Goal: Task Accomplishment & Management: Manage account settings

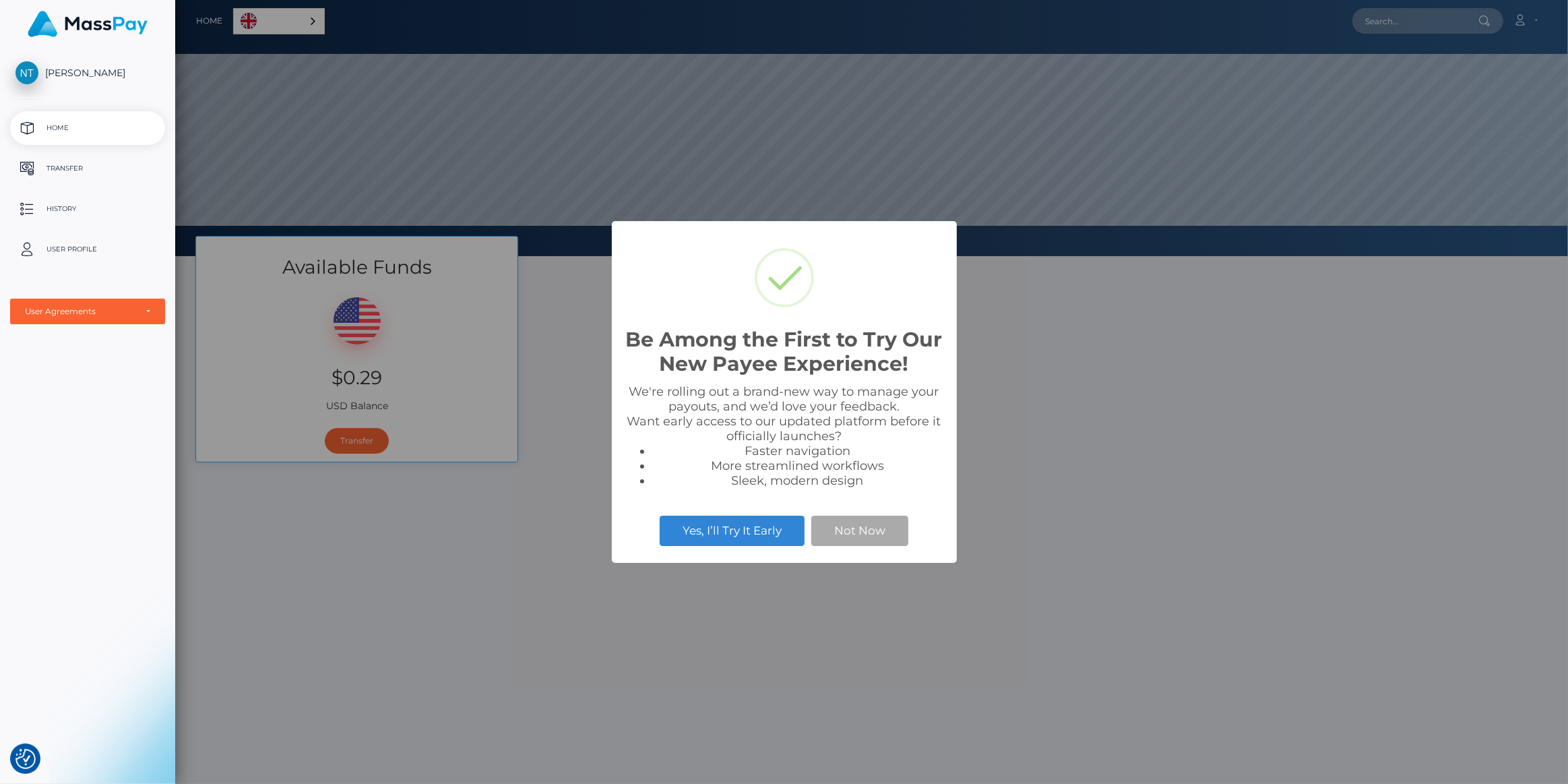
scroll to position [765, 0]
click at [866, 537] on button "Not Now" at bounding box center [860, 530] width 97 height 30
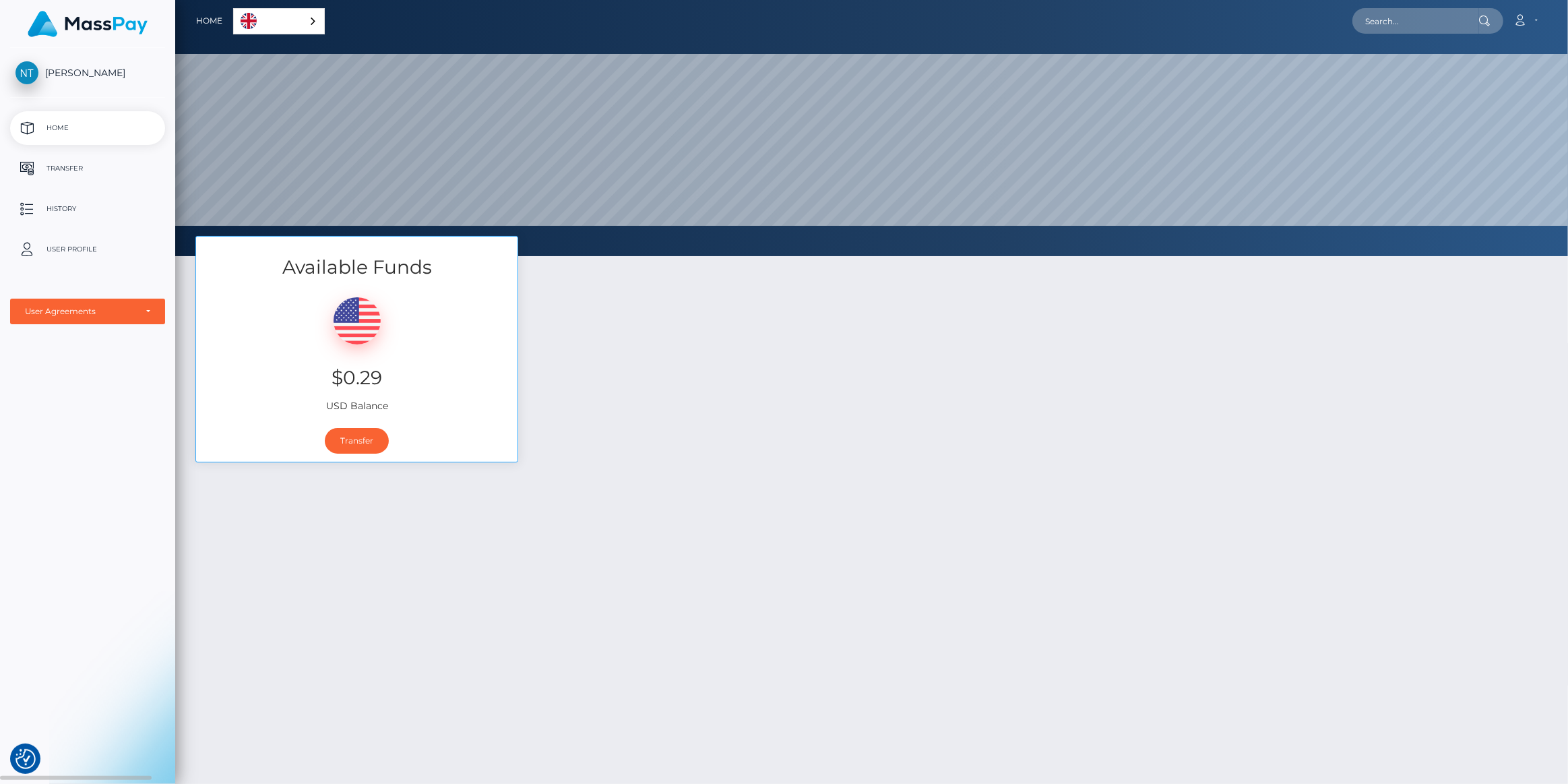
click at [82, 71] on span "[PERSON_NAME]" at bounding box center [88, 73] width 155 height 12
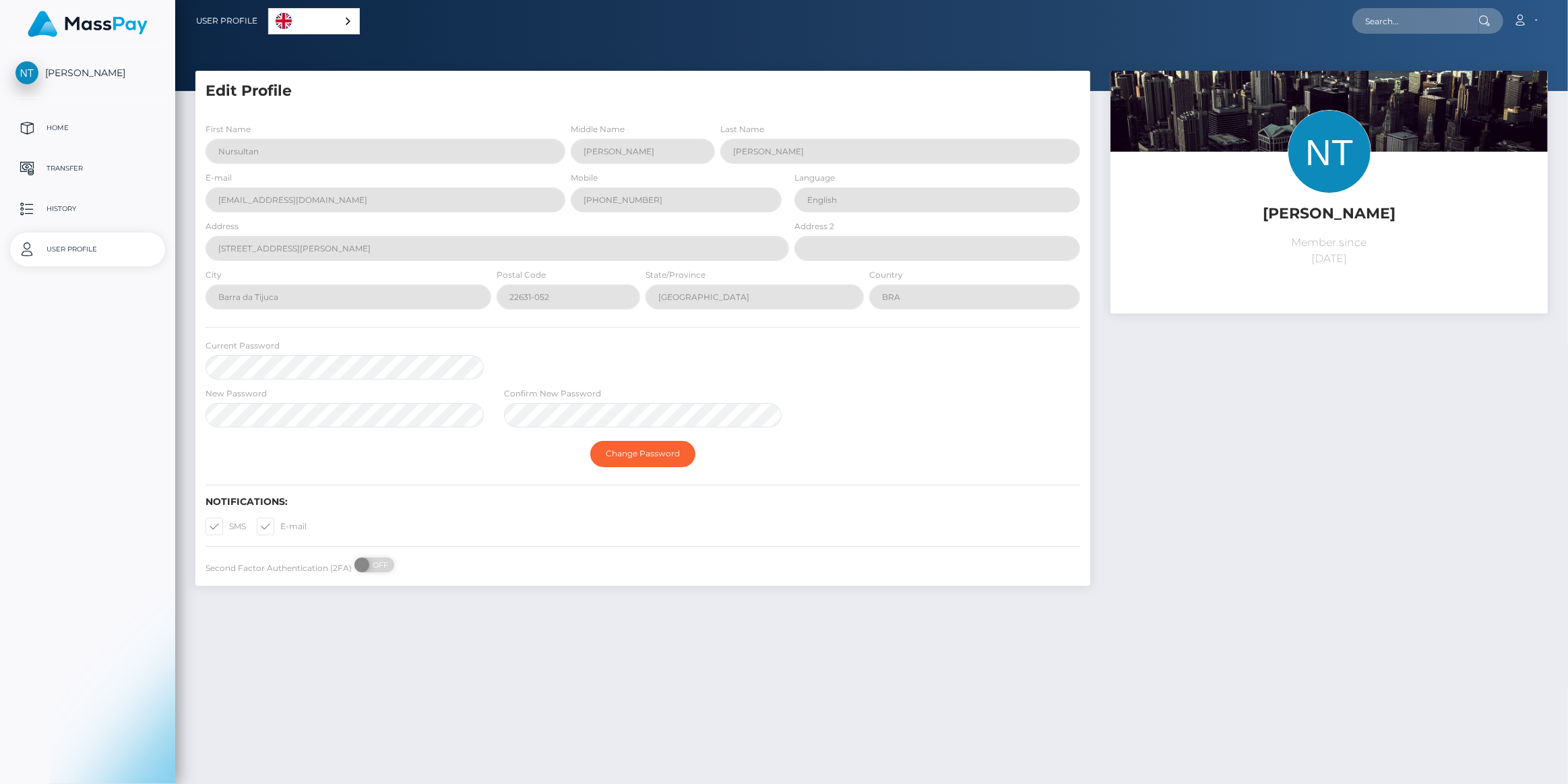
scroll to position [765, 0]
select select
click at [718, 153] on div "Last Name Toktosunov" at bounding box center [904, 146] width 373 height 49
